Goal: Task Accomplishment & Management: Complete application form

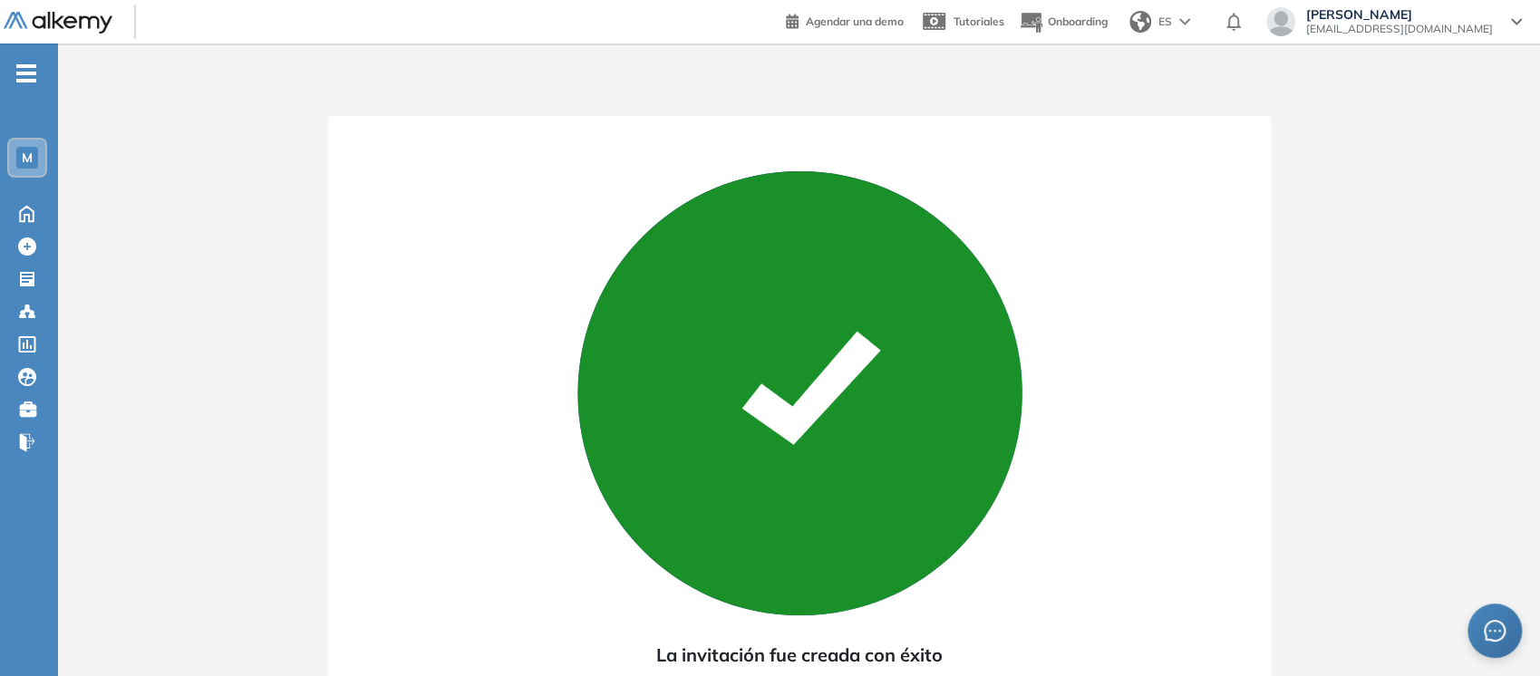
click at [22, 55] on div "-" at bounding box center [27, 58] width 54 height 14
click at [25, 67] on span "-" at bounding box center [26, 71] width 20 height 14
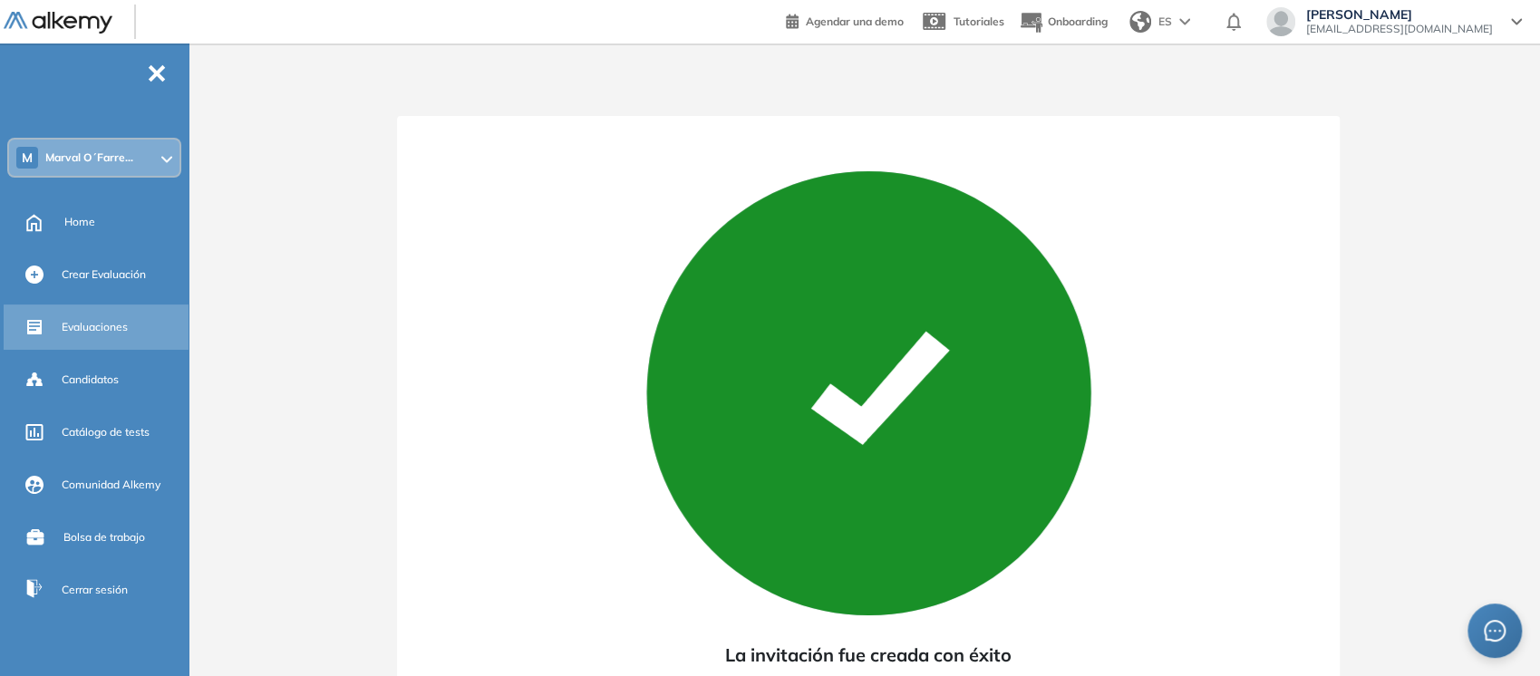
click at [87, 334] on span "Evaluaciones" at bounding box center [95, 327] width 66 height 16
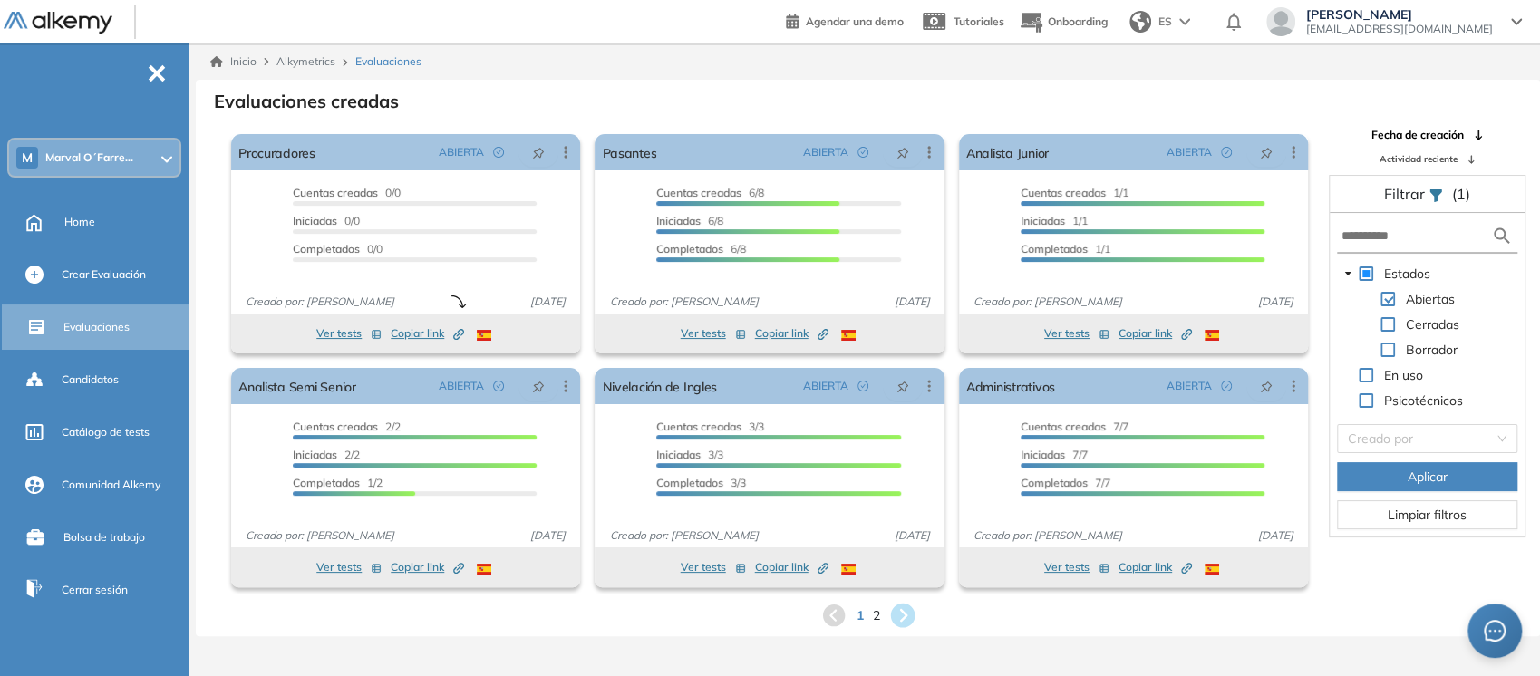
click at [906, 616] on icon at bounding box center [902, 616] width 24 height 24
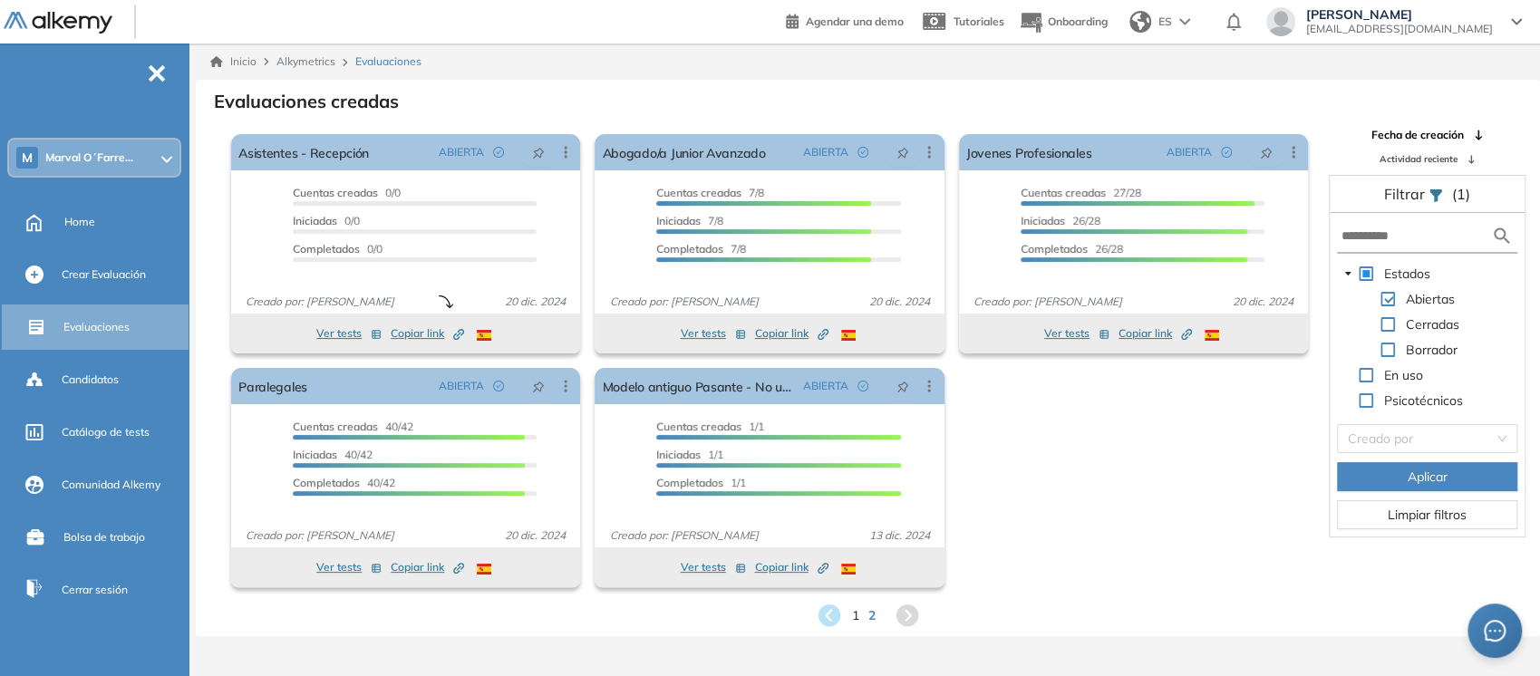
click at [899, 616] on icon at bounding box center [906, 615] width 22 height 22
click at [835, 617] on icon at bounding box center [828, 616] width 24 height 24
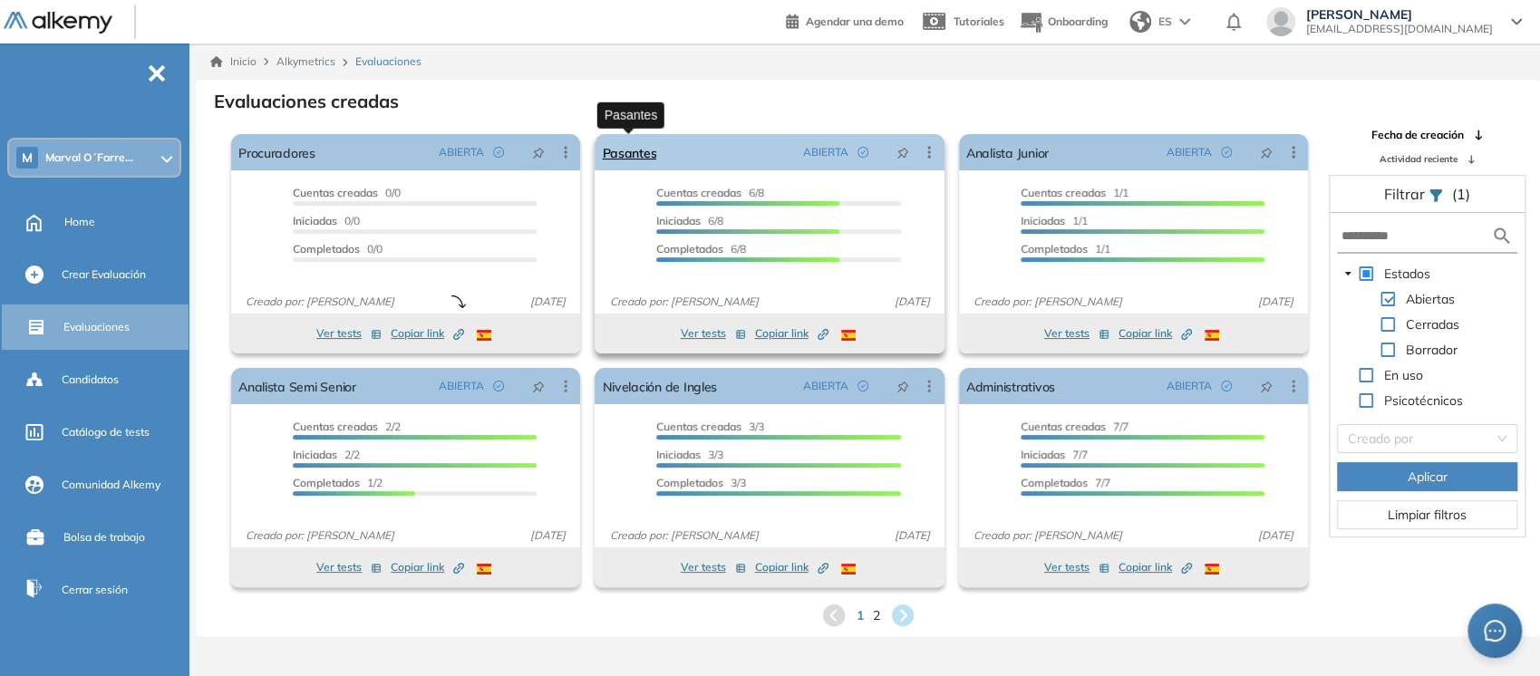
click at [637, 157] on link "Pasantes" at bounding box center [629, 152] width 54 height 36
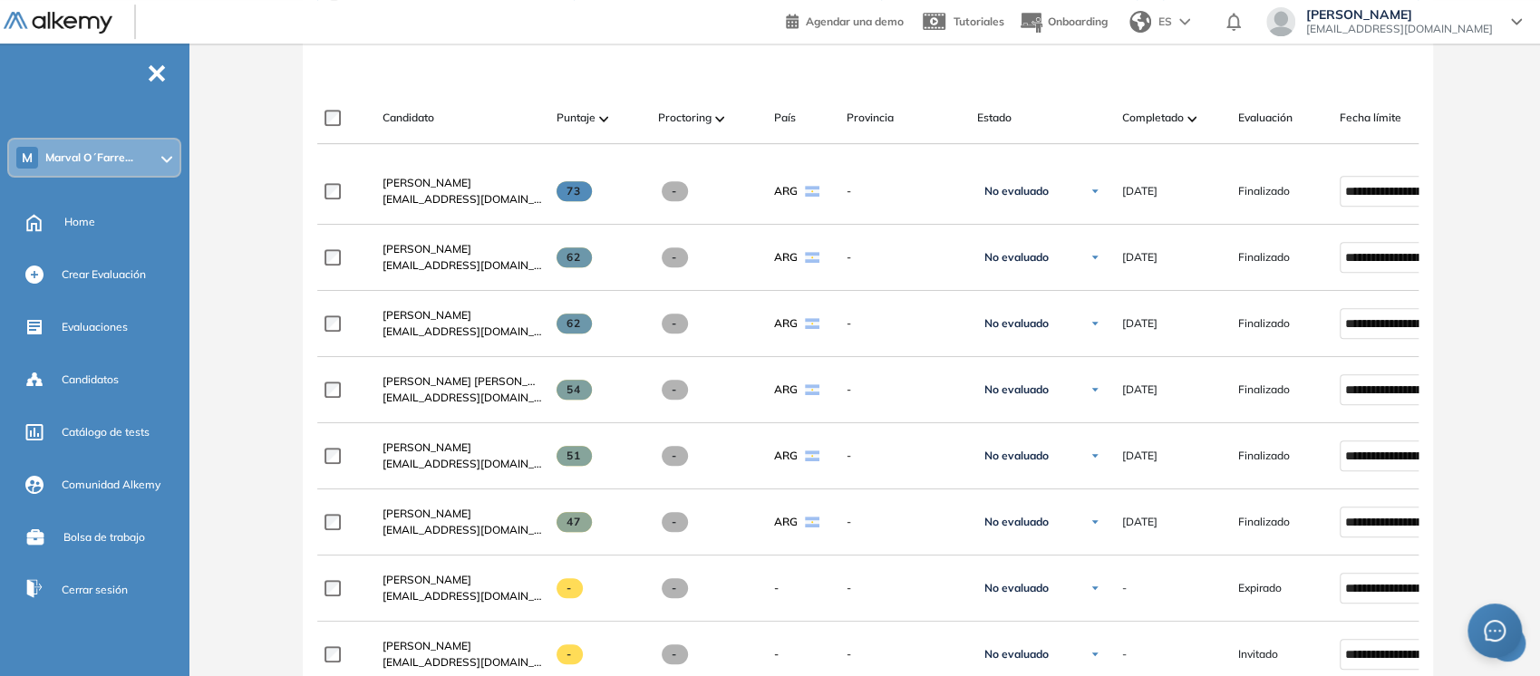
scroll to position [523, 0]
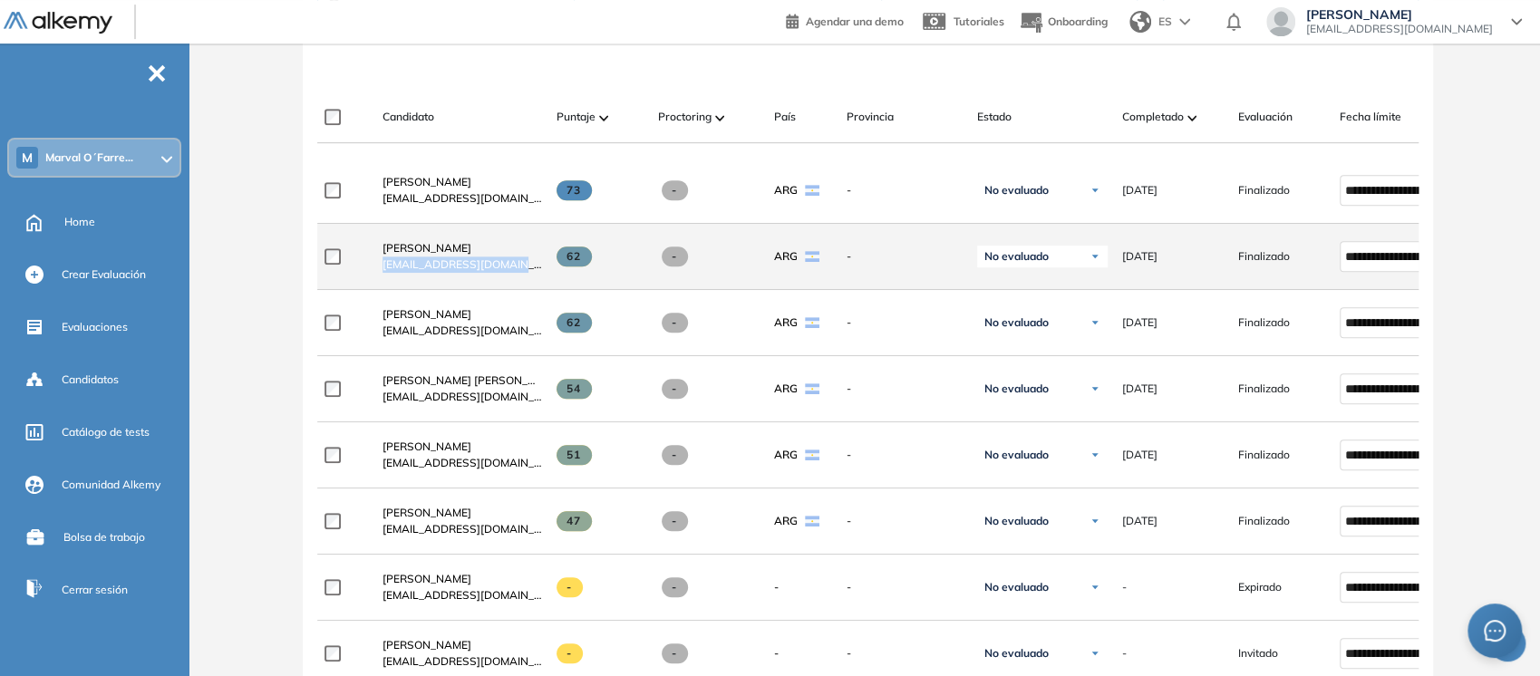
drag, startPoint x: 380, startPoint y: 272, endPoint x: 518, endPoint y: 275, distance: 138.7
click at [518, 275] on div "[PERSON_NAME] [PERSON_NAME][EMAIL_ADDRESS][DOMAIN_NAME]" at bounding box center [455, 257] width 174 height 62
copy span "[EMAIL_ADDRESS][DOMAIN_NAME]"
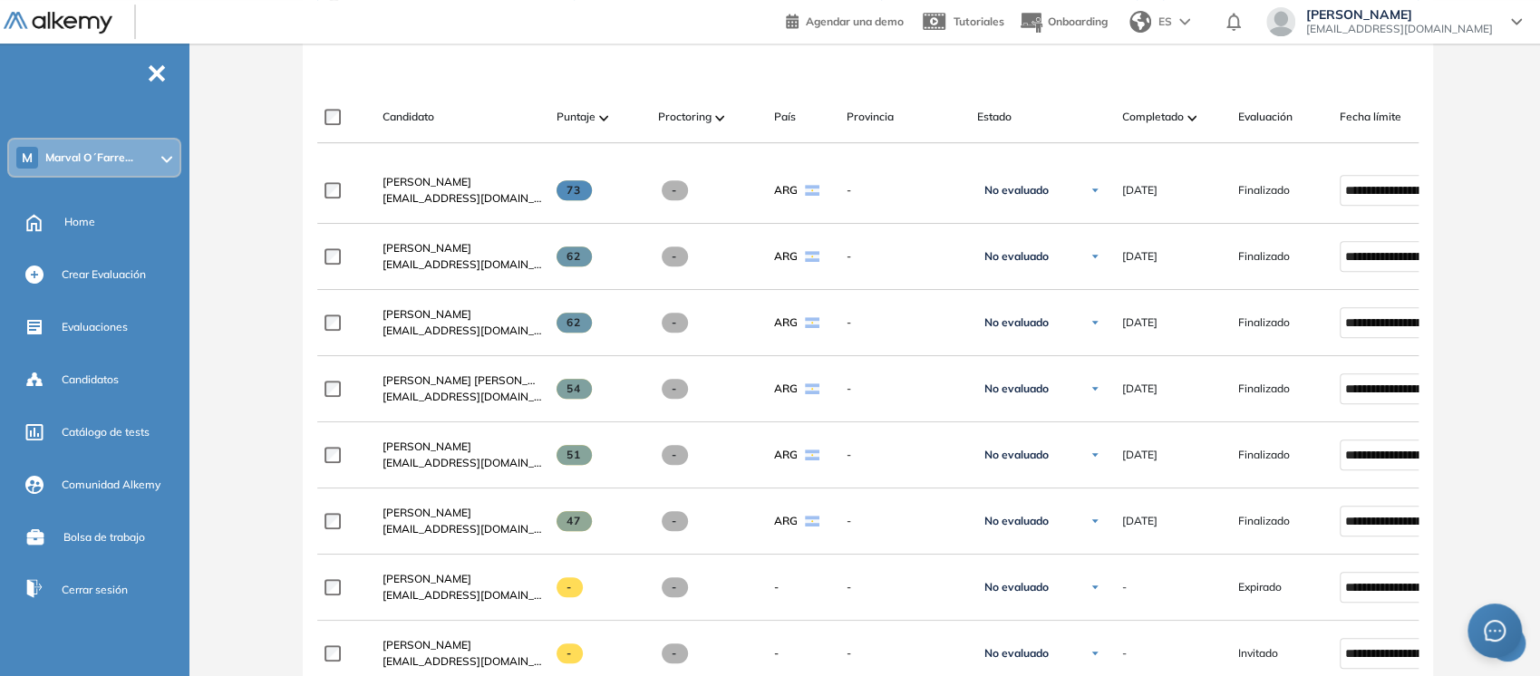
click at [236, 112] on div "Evaluación : Pasantes Abierta Ver evaluación Cerrar evaluación Dashboard Estadí…" at bounding box center [867, 299] width 1329 height 1485
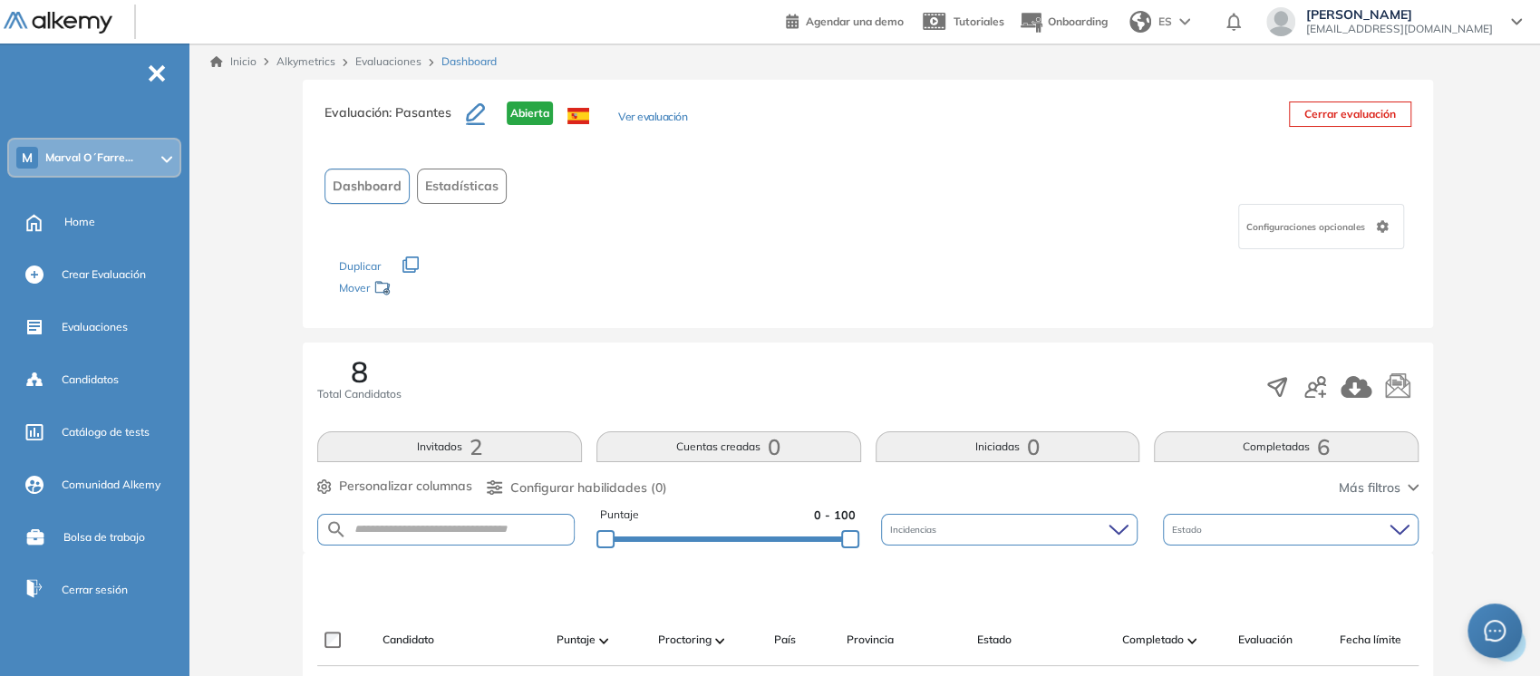
click at [383, 67] on link "Evaluaciones" at bounding box center [388, 61] width 66 height 14
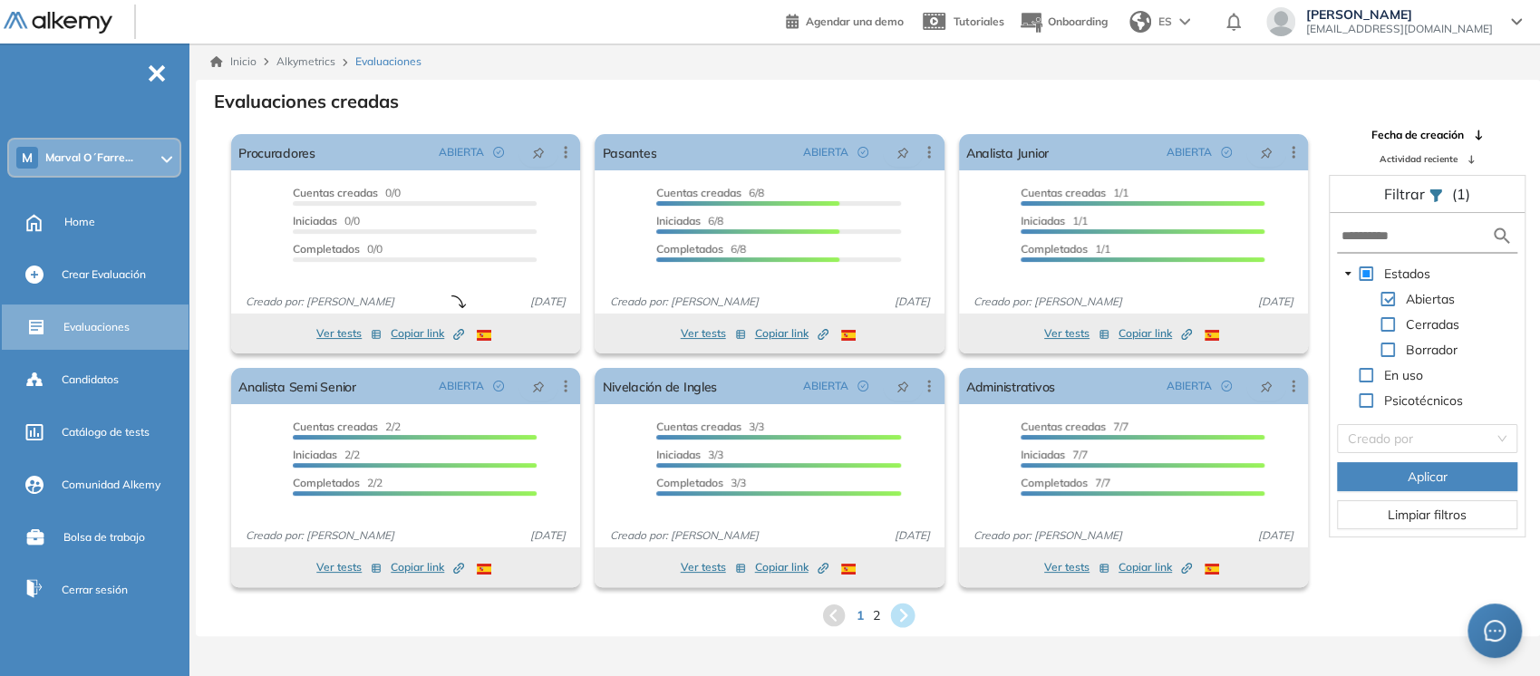
click at [906, 622] on icon at bounding box center [902, 616] width 24 height 24
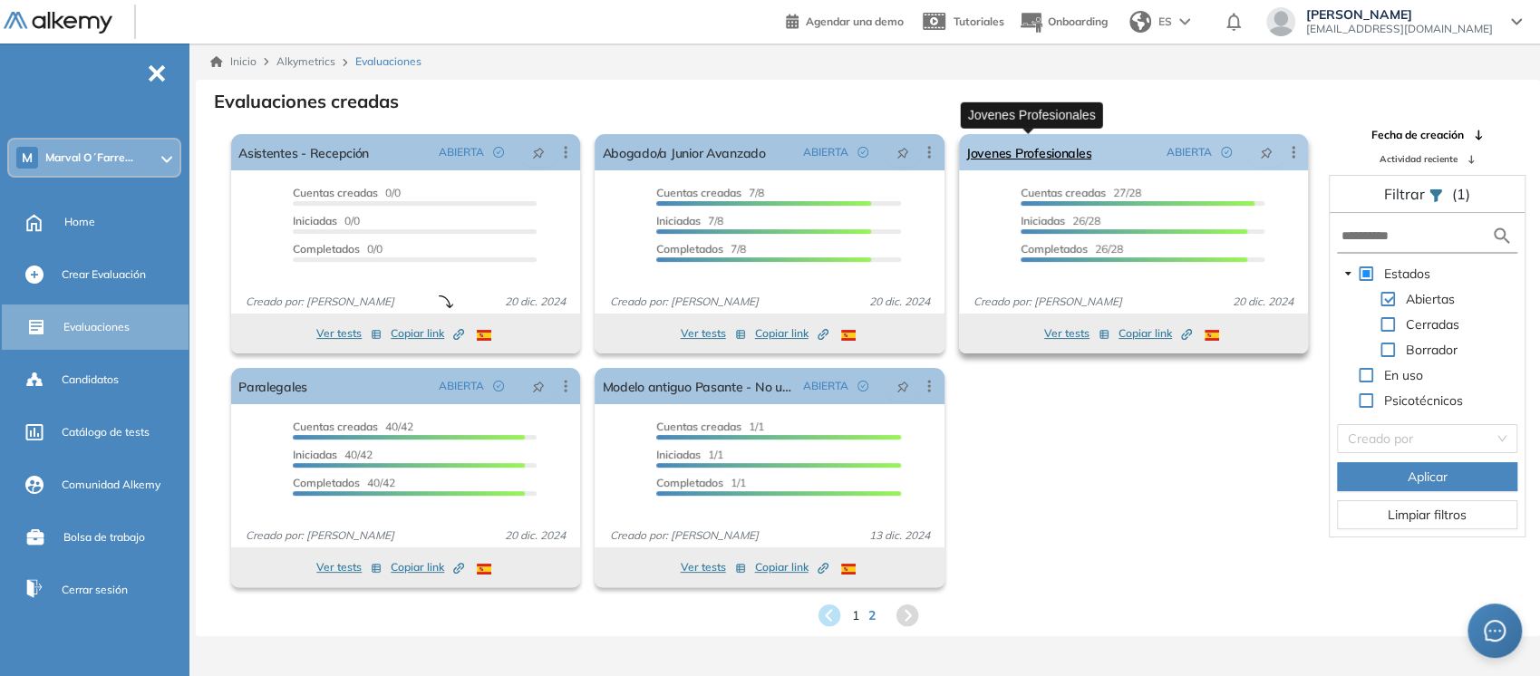
click at [1034, 163] on link "Jovenes Profesionales" at bounding box center [1028, 152] width 125 height 36
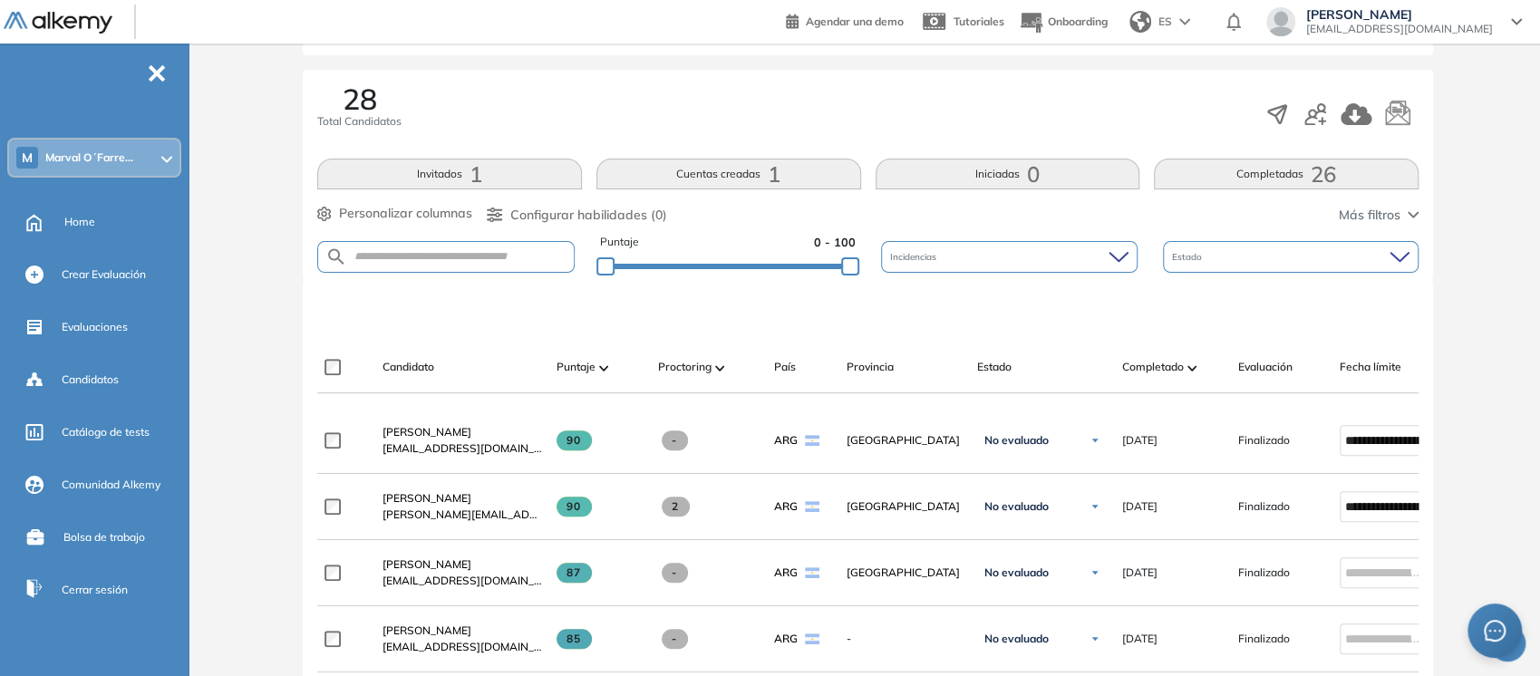
scroll to position [277, 0]
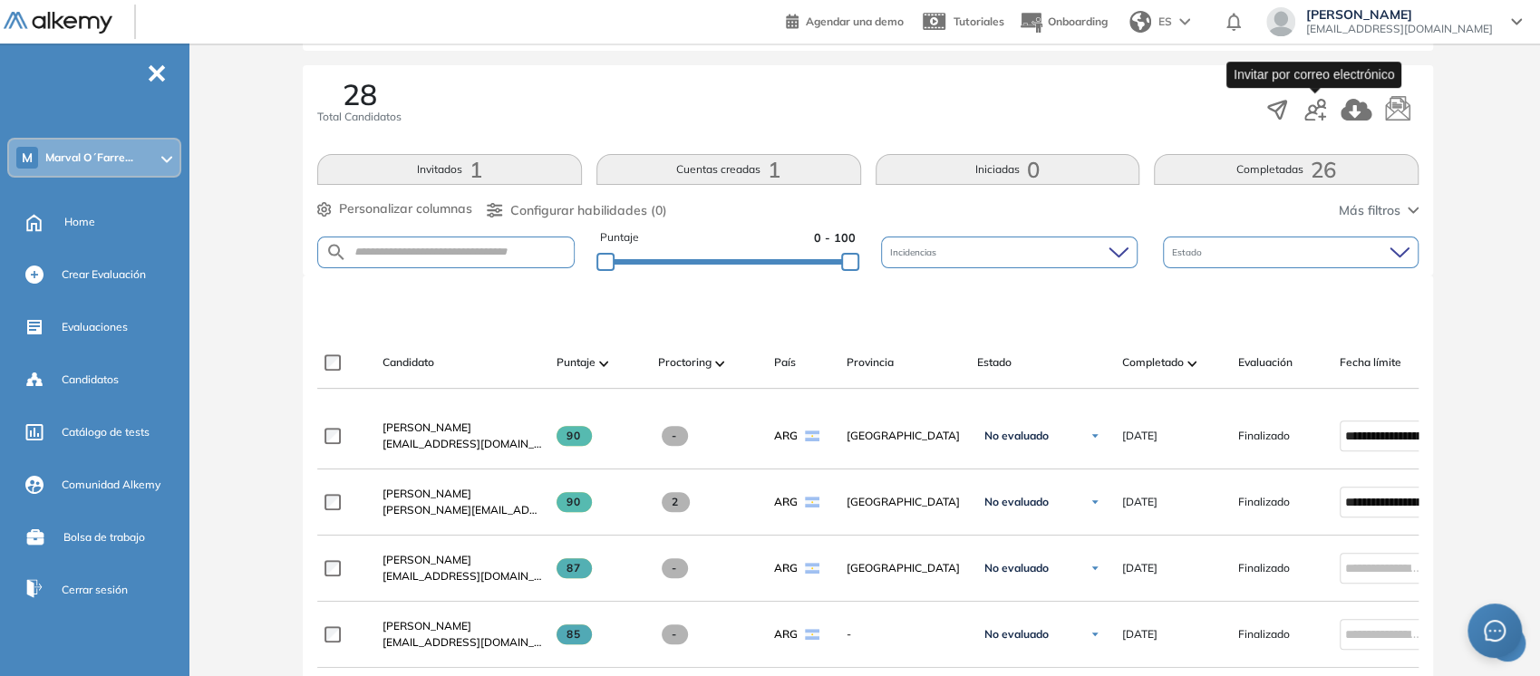
click at [1310, 108] on icon "button" at bounding box center [1315, 110] width 22 height 22
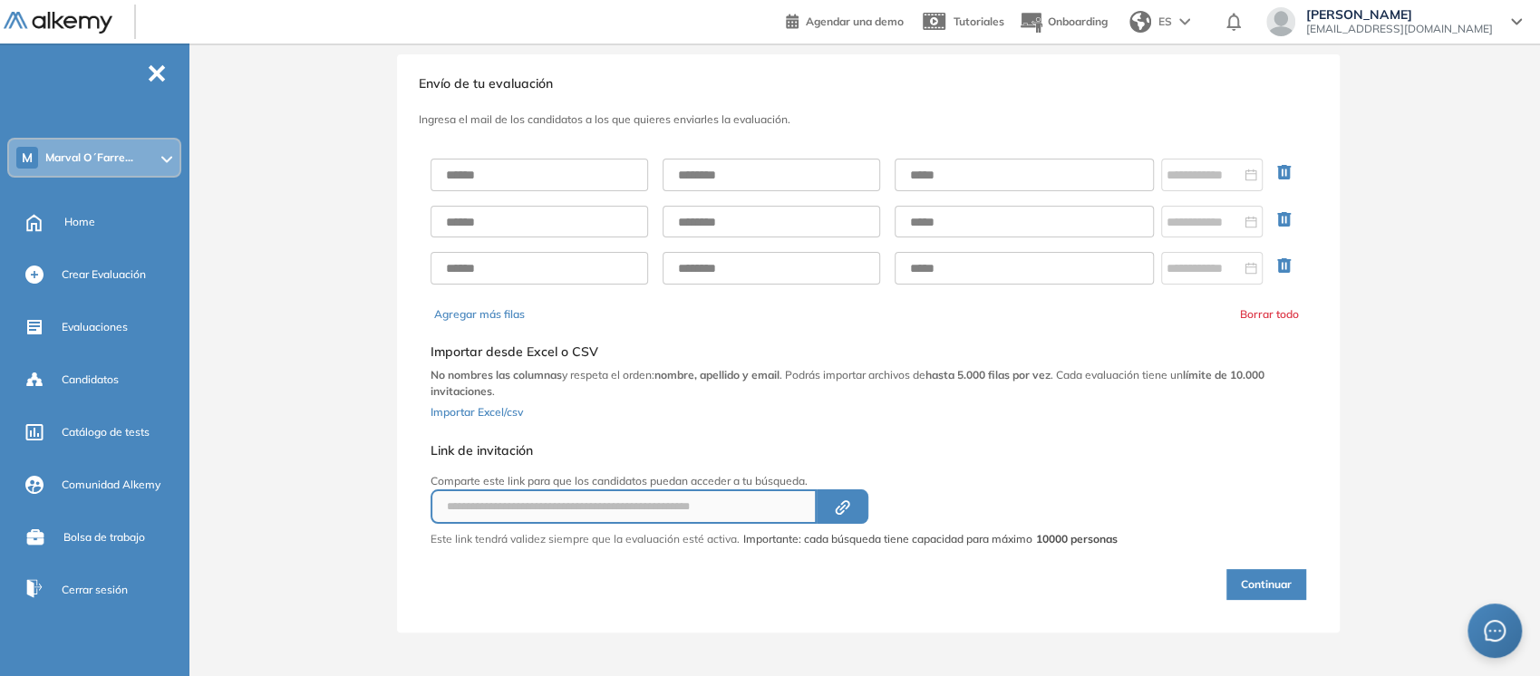
scroll to position [24, 0]
click at [543, 179] on input "text" at bounding box center [538, 176] width 217 height 33
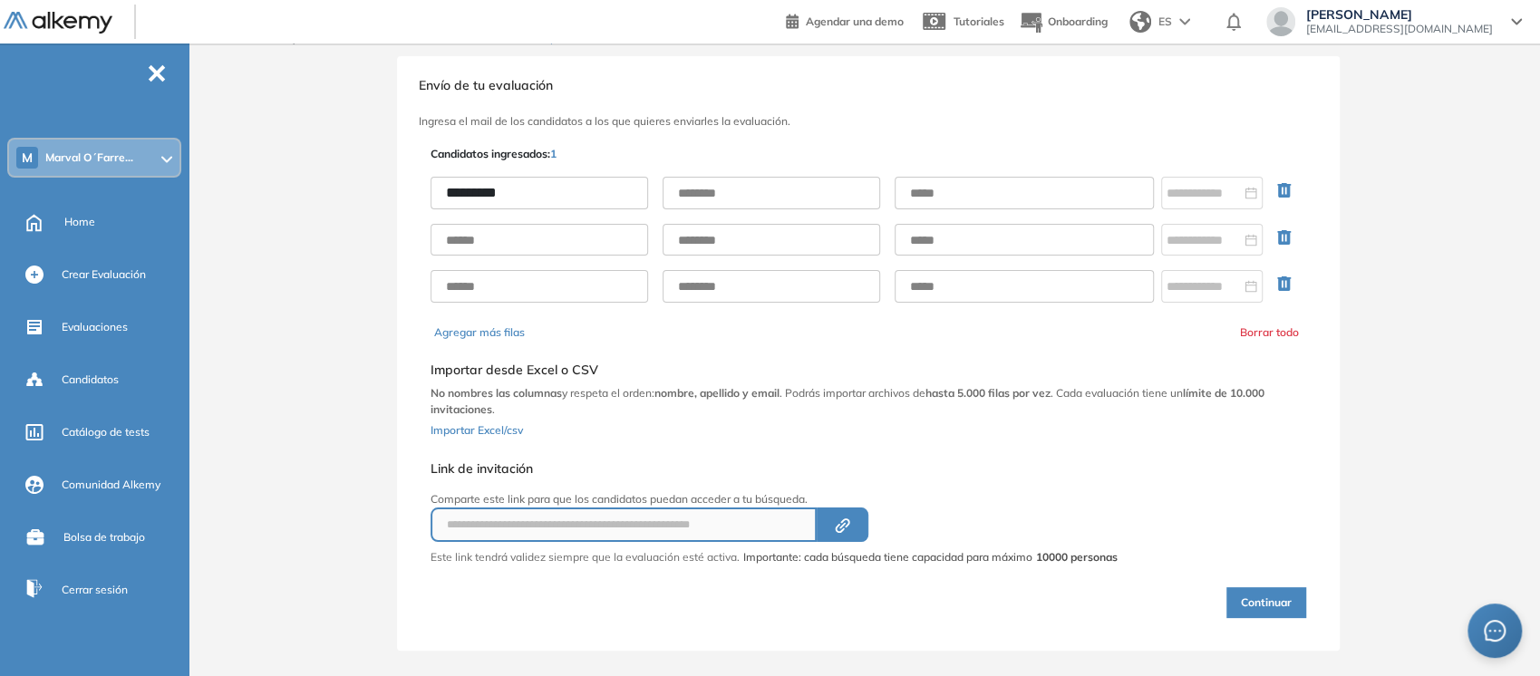
type input "********"
click at [916, 188] on input "text" at bounding box center [1023, 193] width 259 height 33
paste input "**********"
type input "**********"
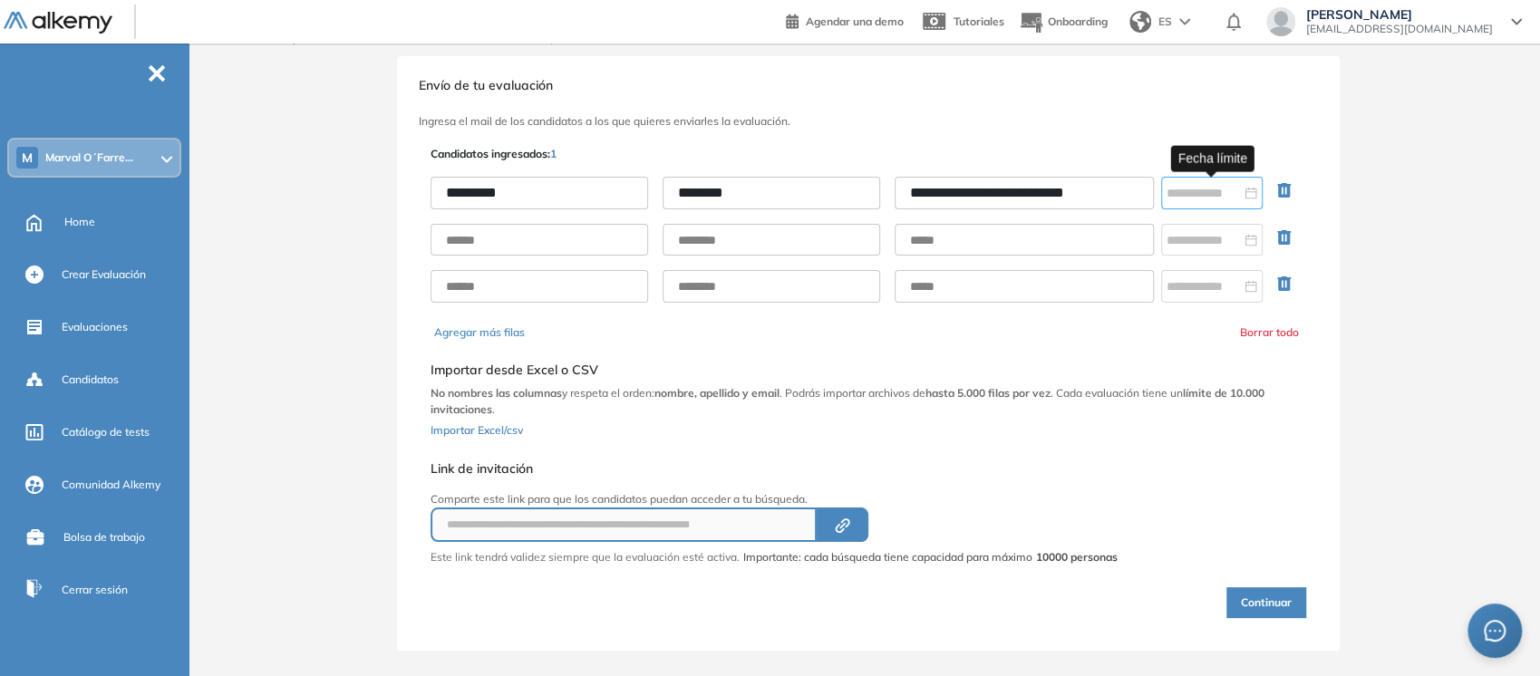
click at [1247, 189] on div at bounding box center [1211, 193] width 91 height 20
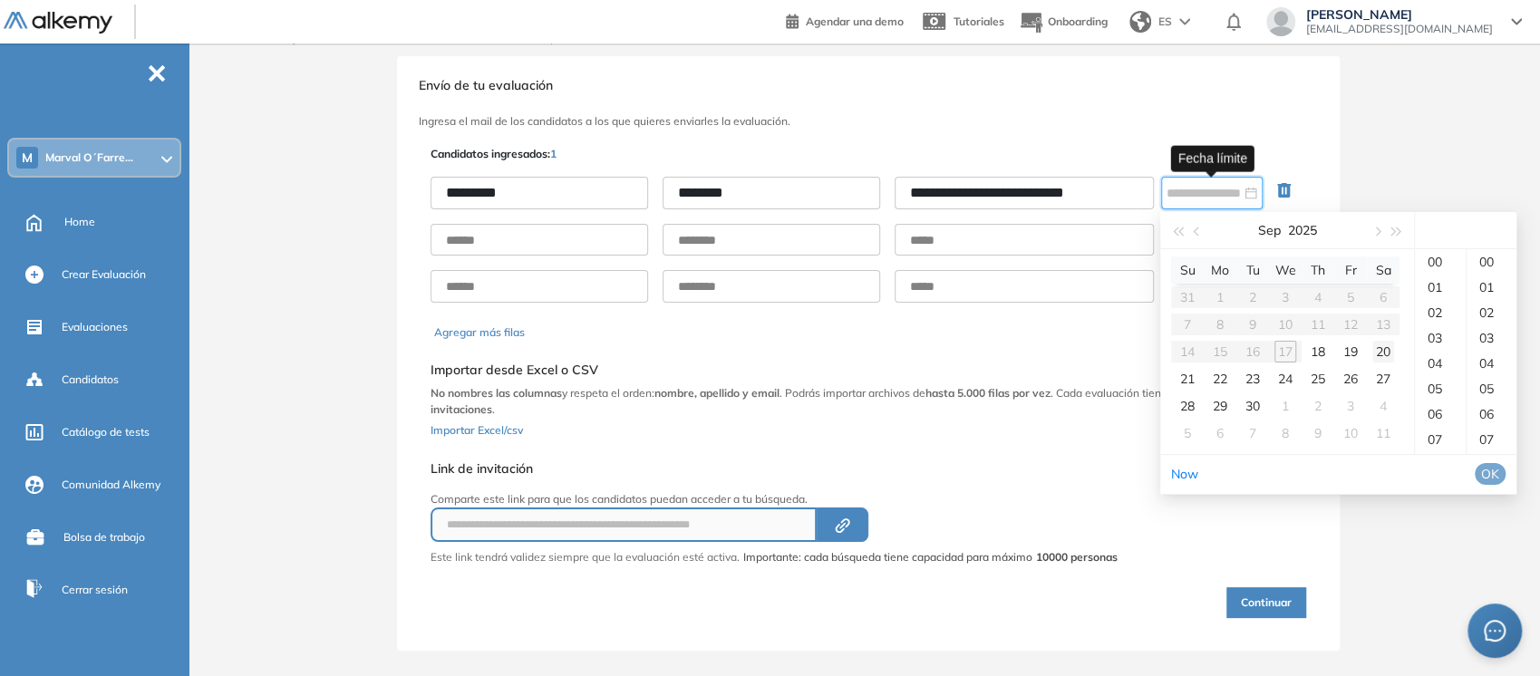
click at [1387, 352] on div "20" at bounding box center [1383, 352] width 22 height 22
click at [1433, 435] on div "21" at bounding box center [1440, 439] width 51 height 25
type input "**********"
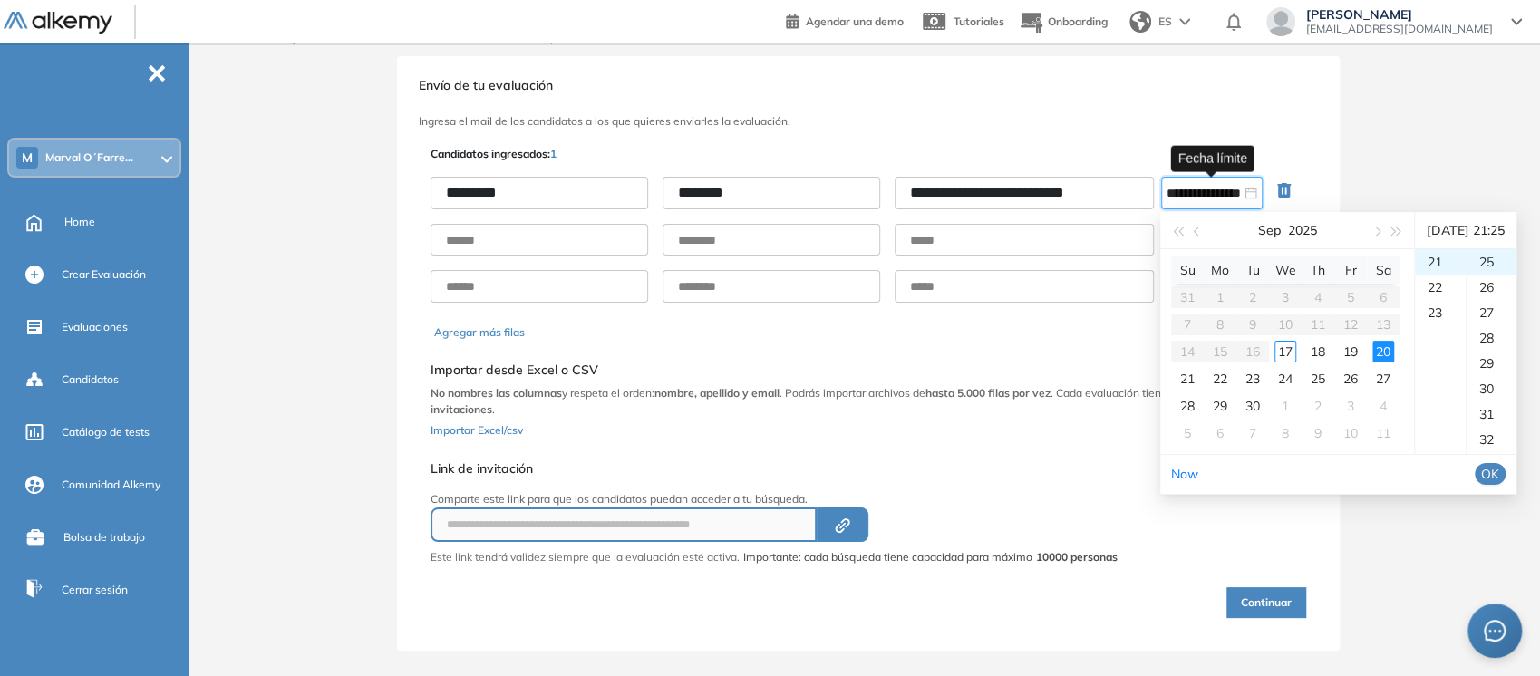
click at [1499, 474] on span "OK" at bounding box center [1490, 474] width 18 height 20
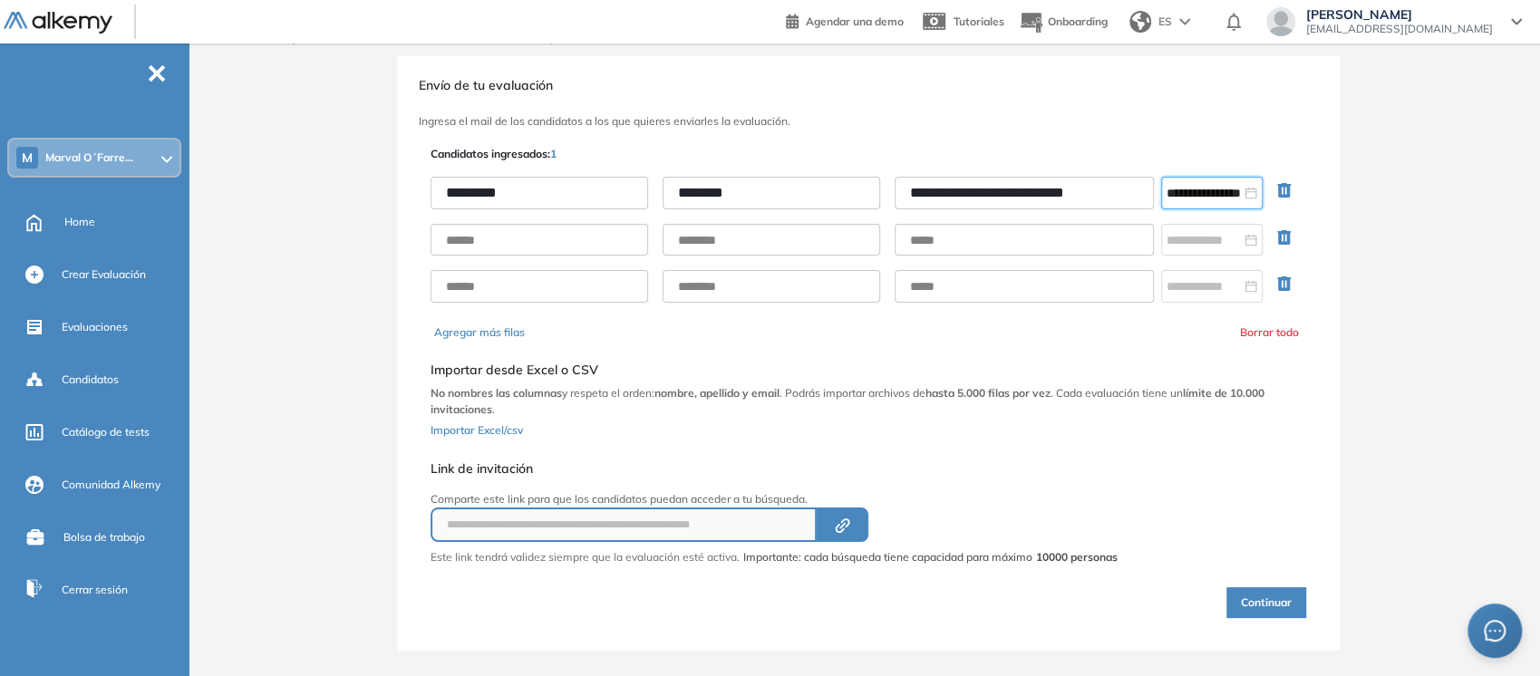
scroll to position [40, 0]
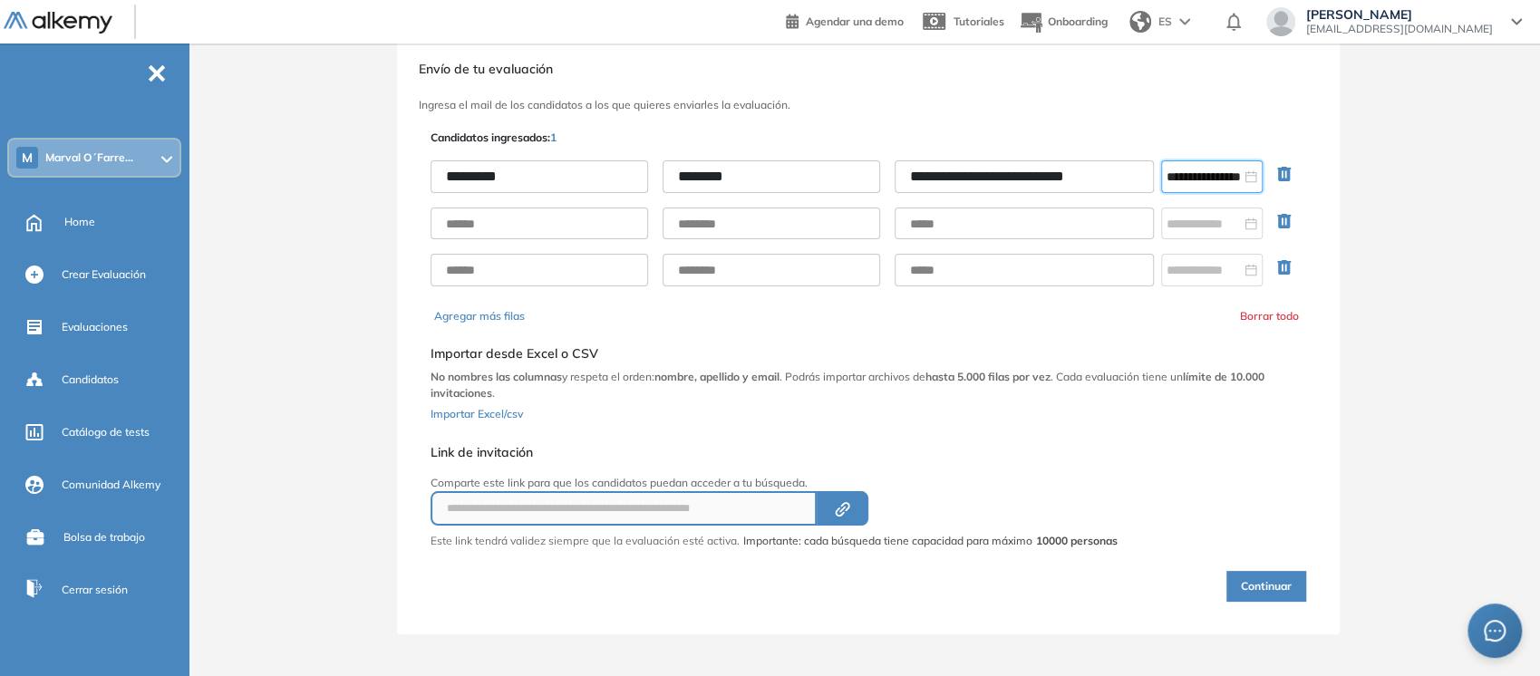
click at [1233, 581] on button "Continuar" at bounding box center [1266, 586] width 80 height 31
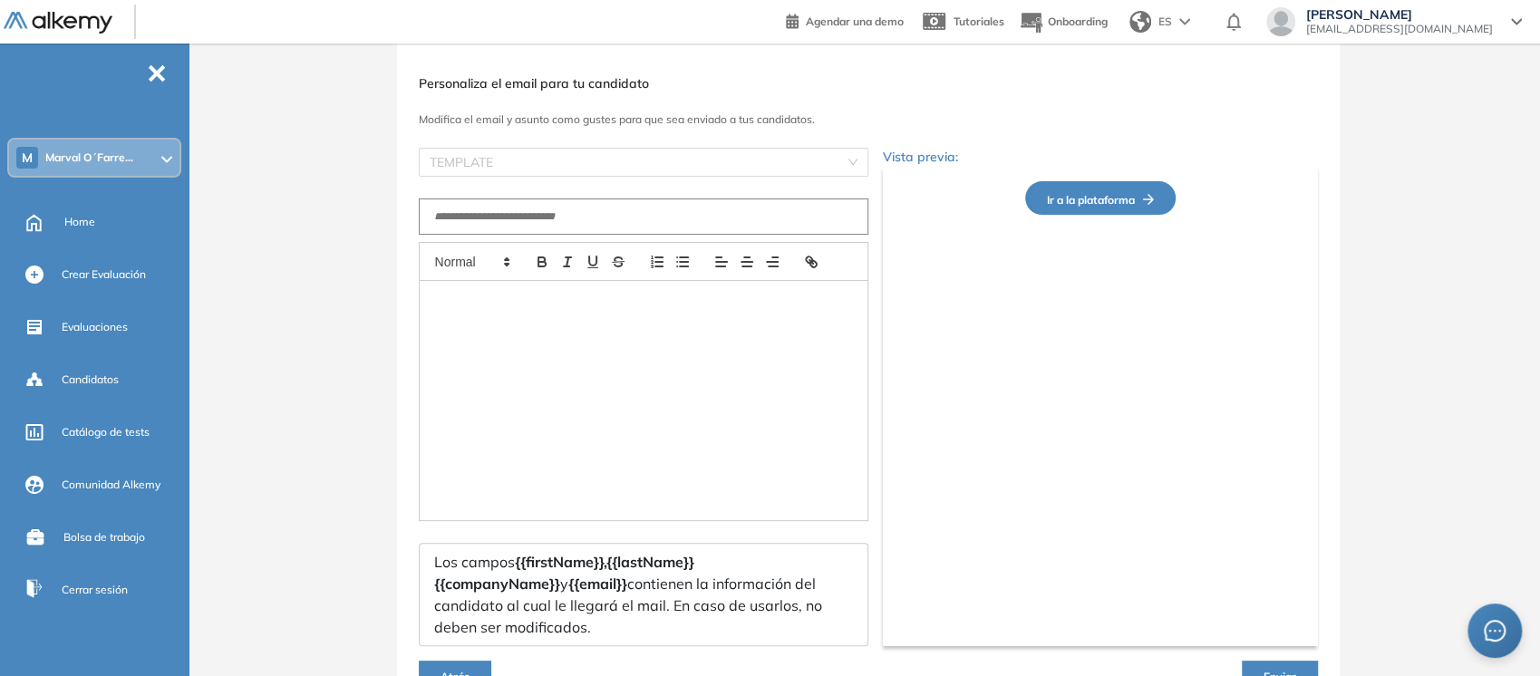
type input "**********"
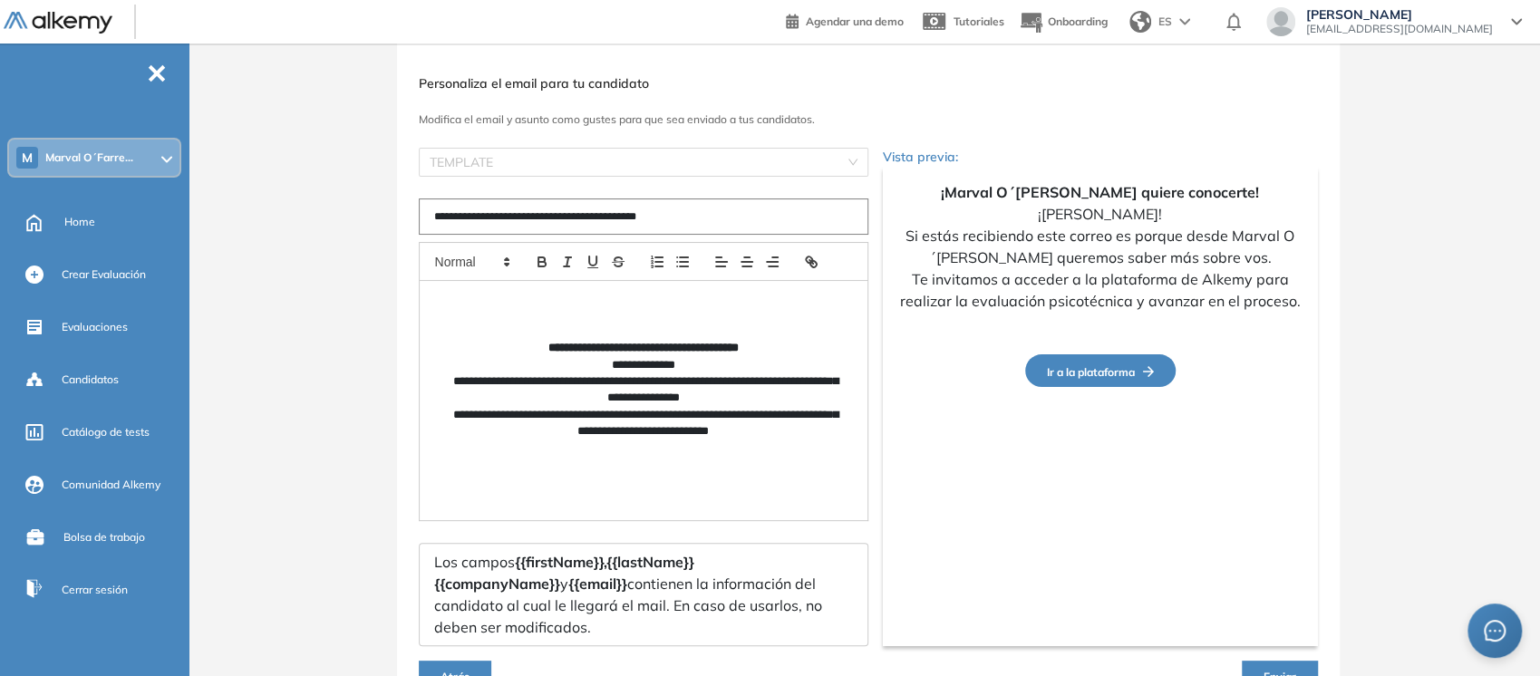
click at [669, 373] on p "**********" at bounding box center [644, 365] width 390 height 16
click at [677, 392] on p "**********" at bounding box center [644, 390] width 390 height 34
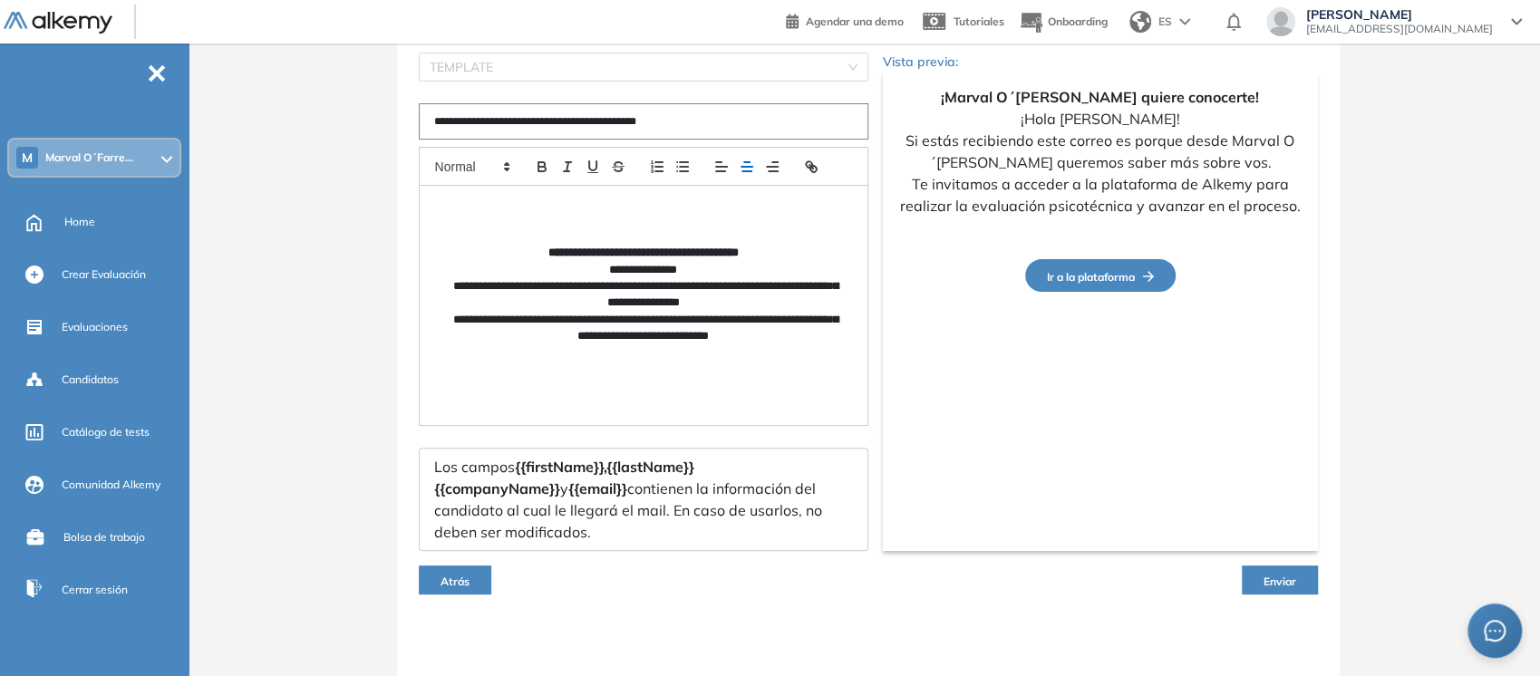
scroll to position [140, 0]
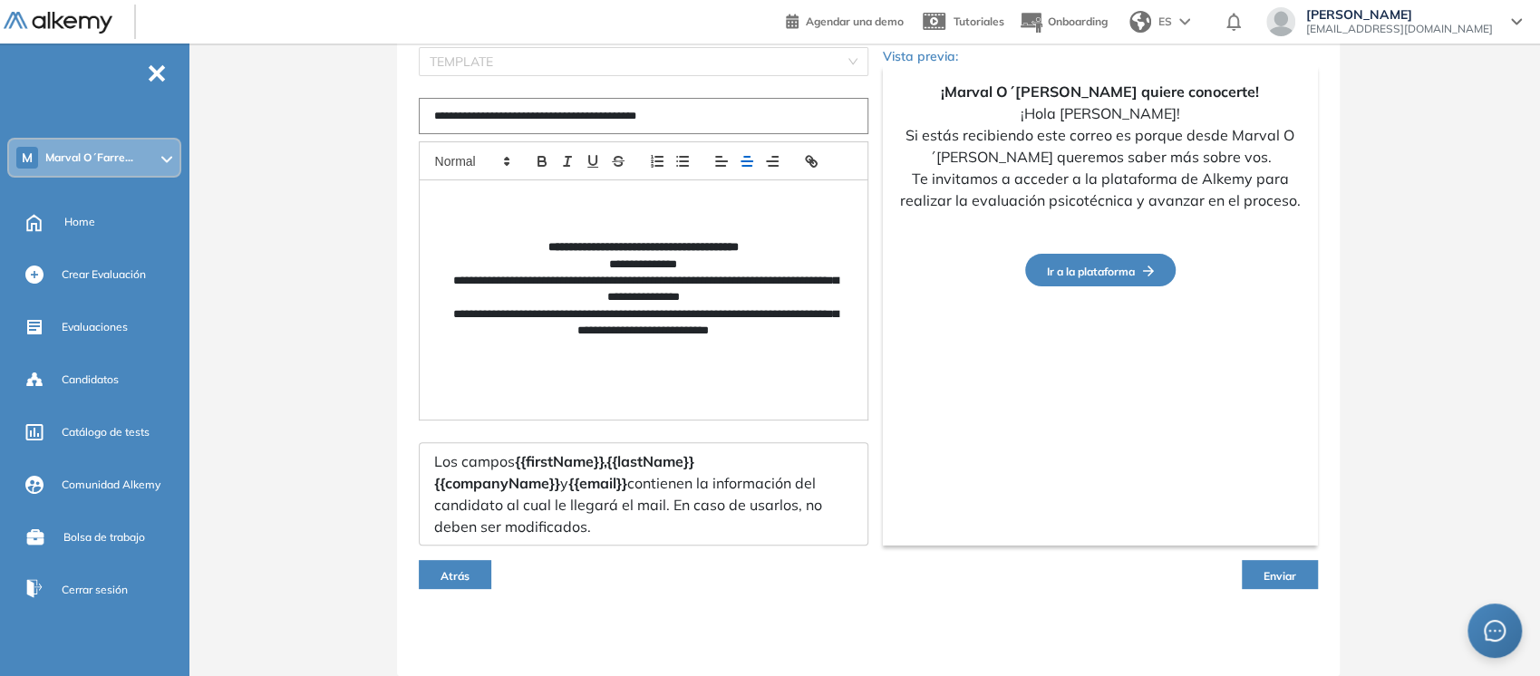
click at [1300, 582] on button "Enviar" at bounding box center [1279, 574] width 76 height 29
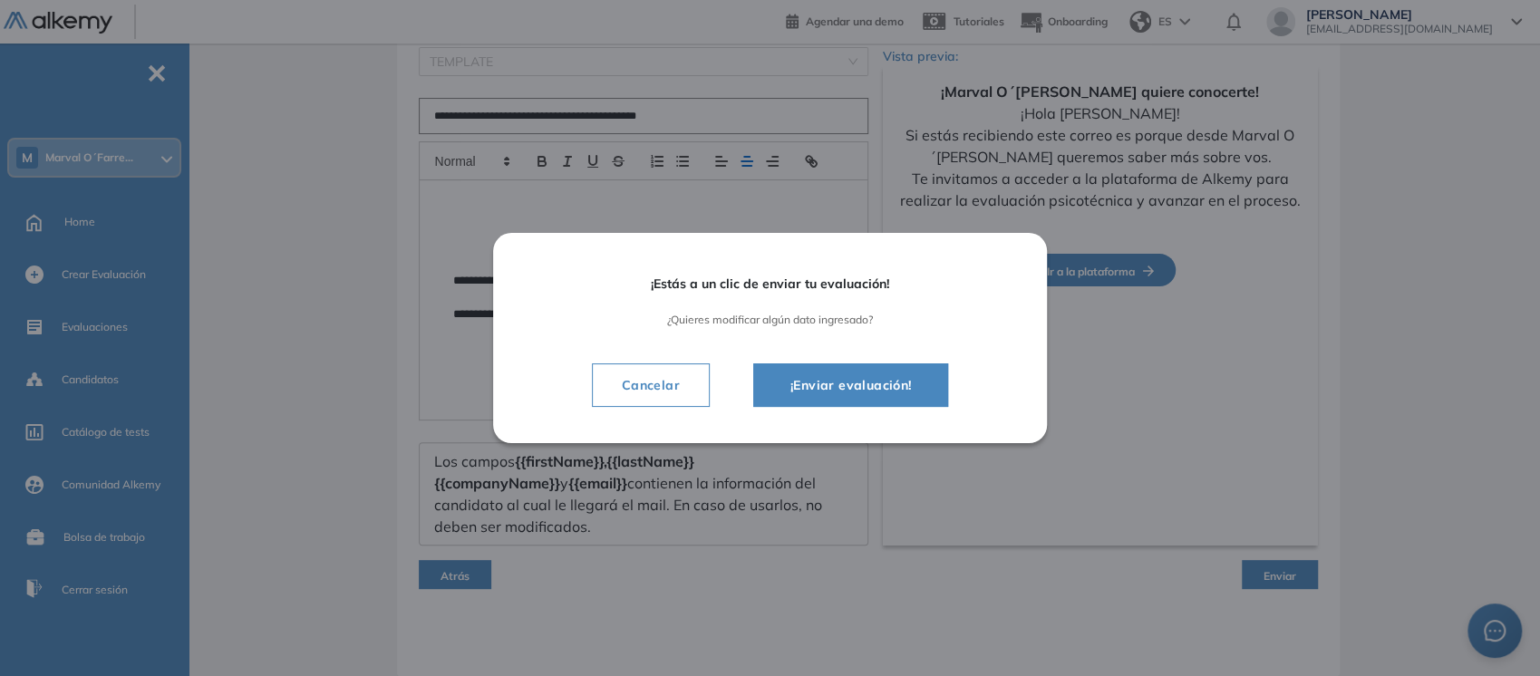
click at [855, 382] on span "¡Enviar evaluación!" at bounding box center [851, 385] width 150 height 22
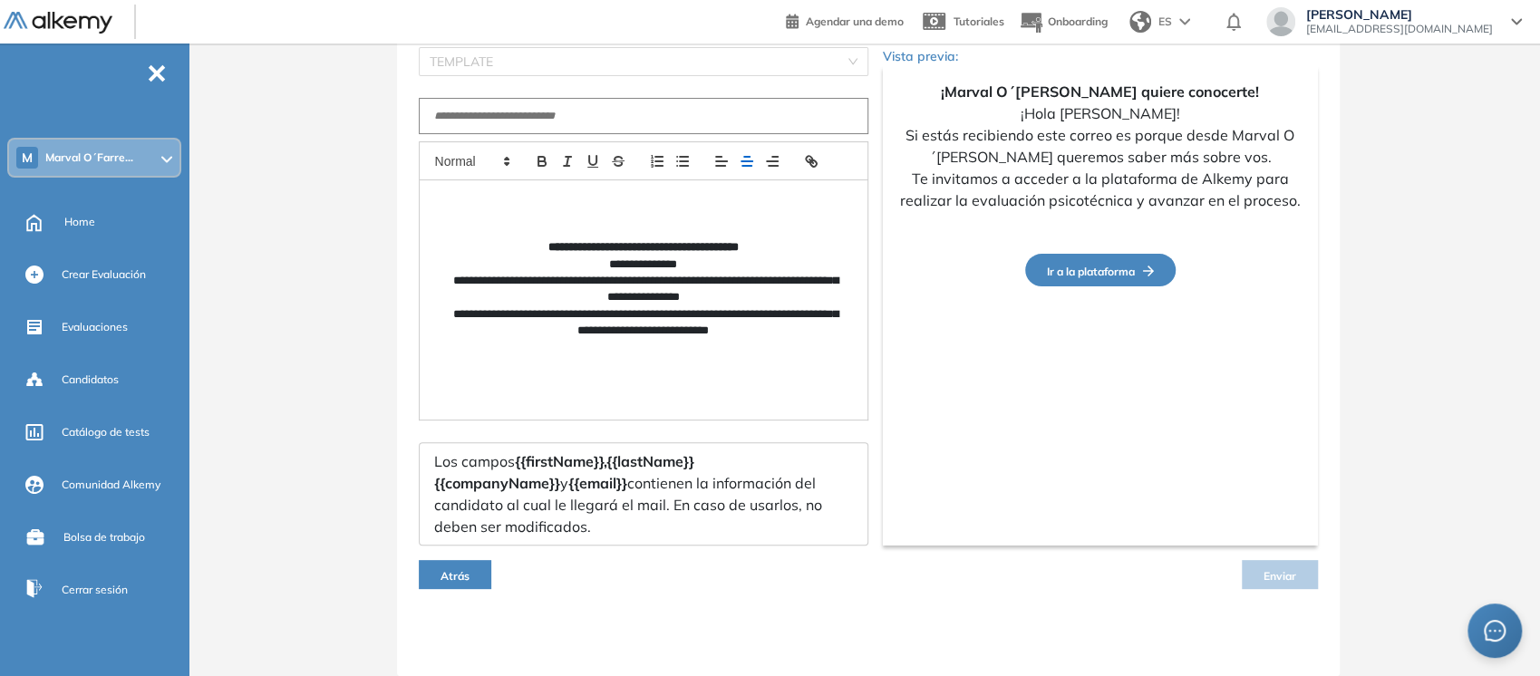
scroll to position [123, 0]
